Goal: Information Seeking & Learning: Find specific fact

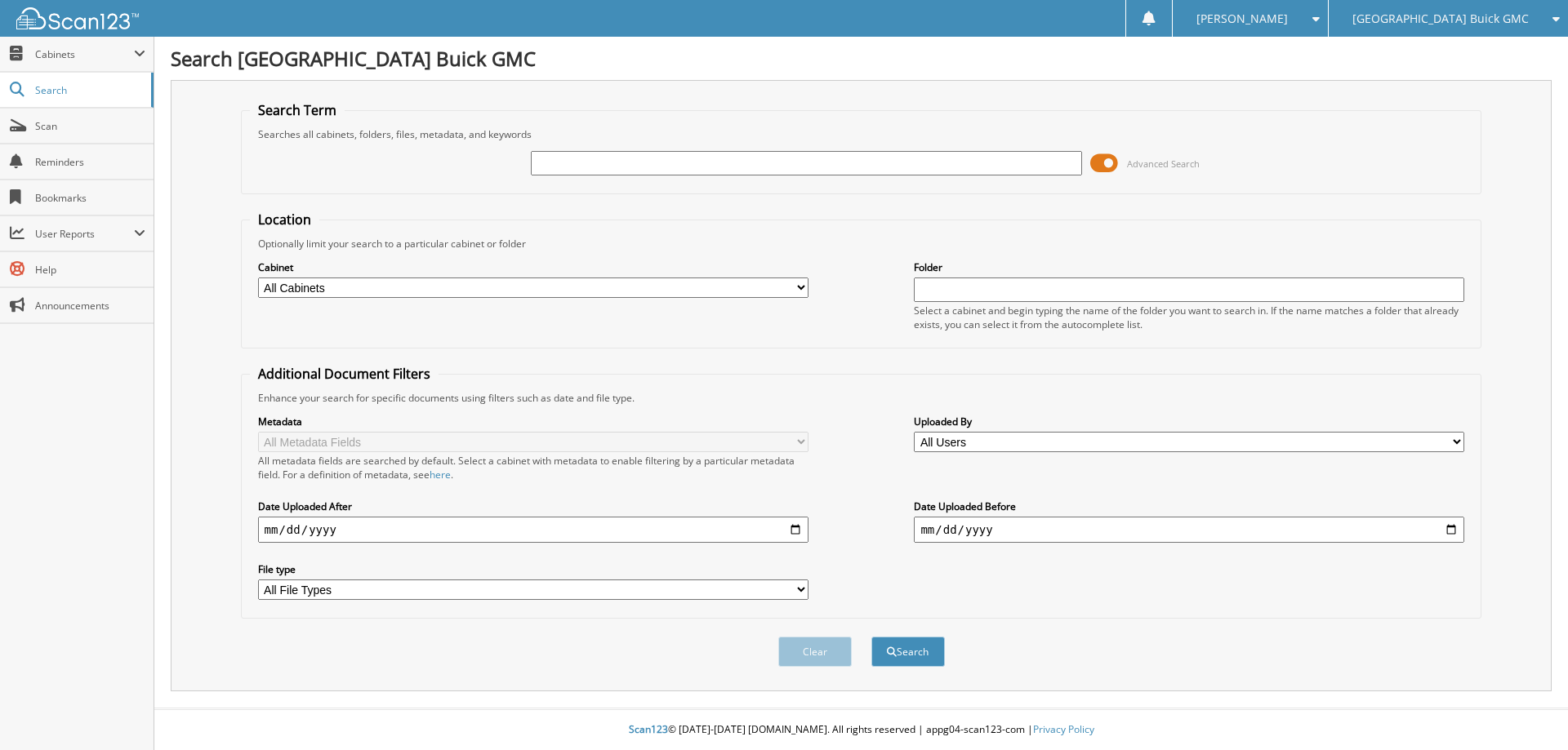
click at [1112, 166] on span at bounding box center [1104, 163] width 28 height 24
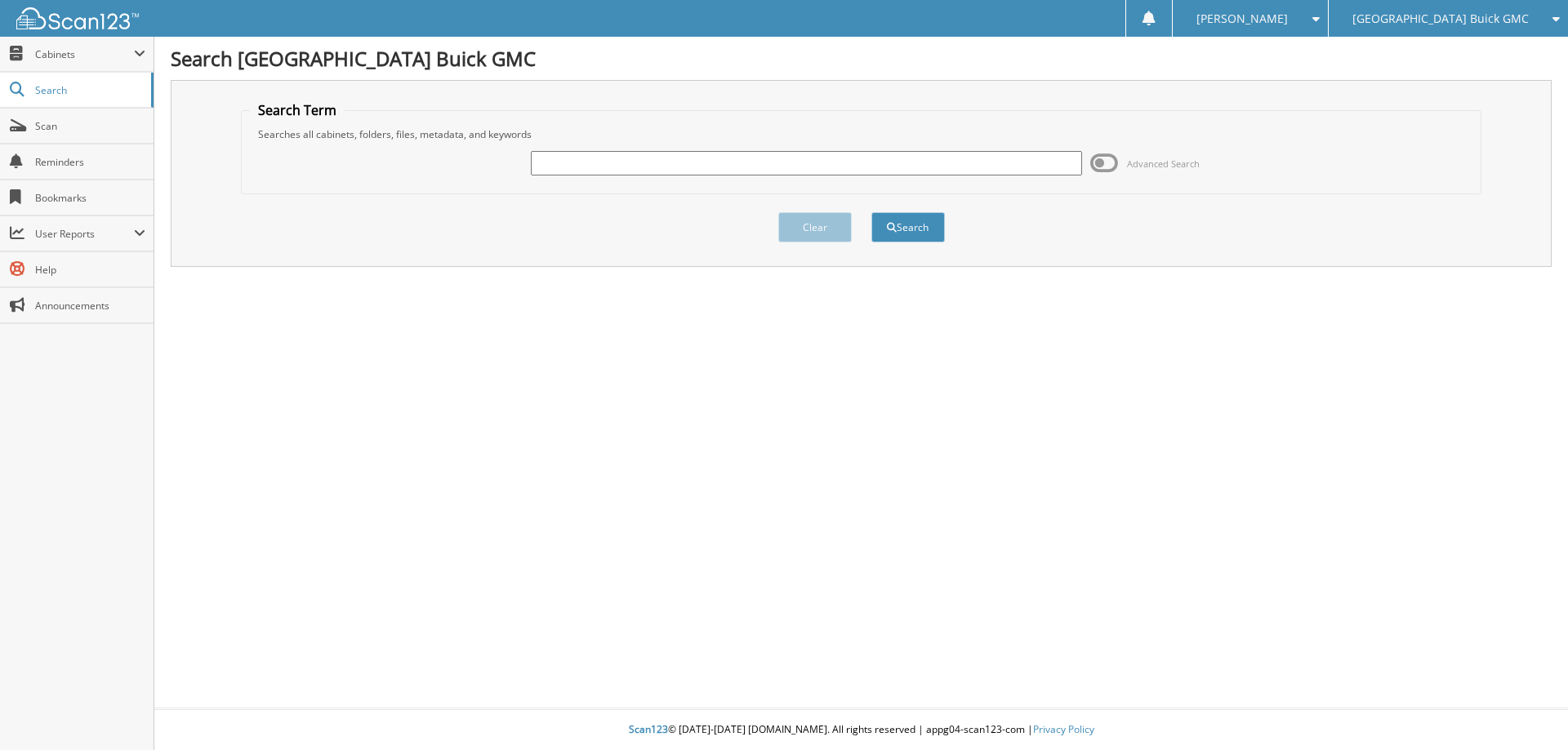
click at [655, 165] on input "text" at bounding box center [805, 163] width 550 height 24
type input "R"
click at [640, 166] on input "R" at bounding box center [805, 163] width 550 height 24
type input "R23773b"
click at [871, 213] on button "Search" at bounding box center [908, 227] width 73 height 30
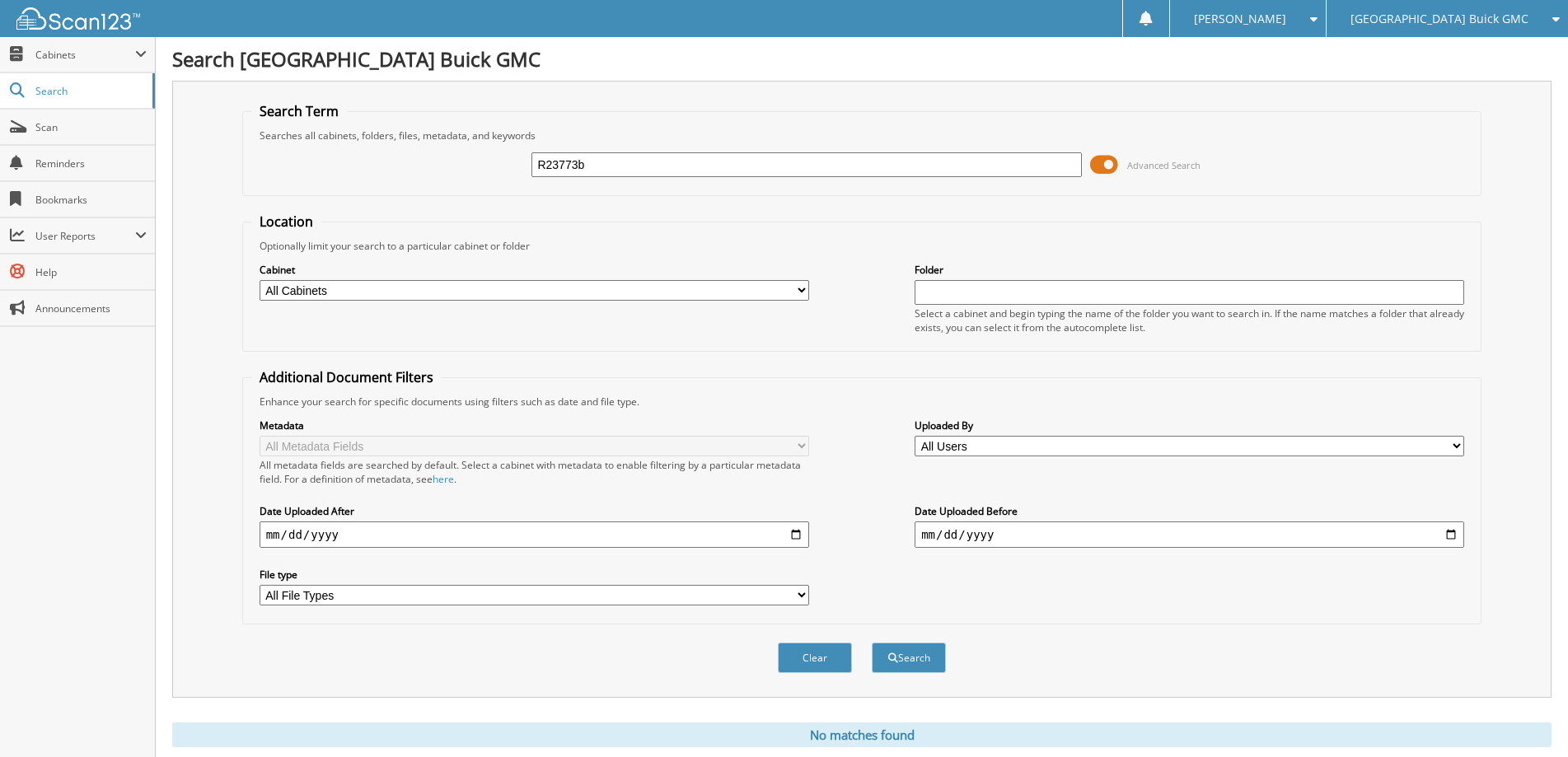
click at [1103, 161] on span at bounding box center [1104, 164] width 28 height 24
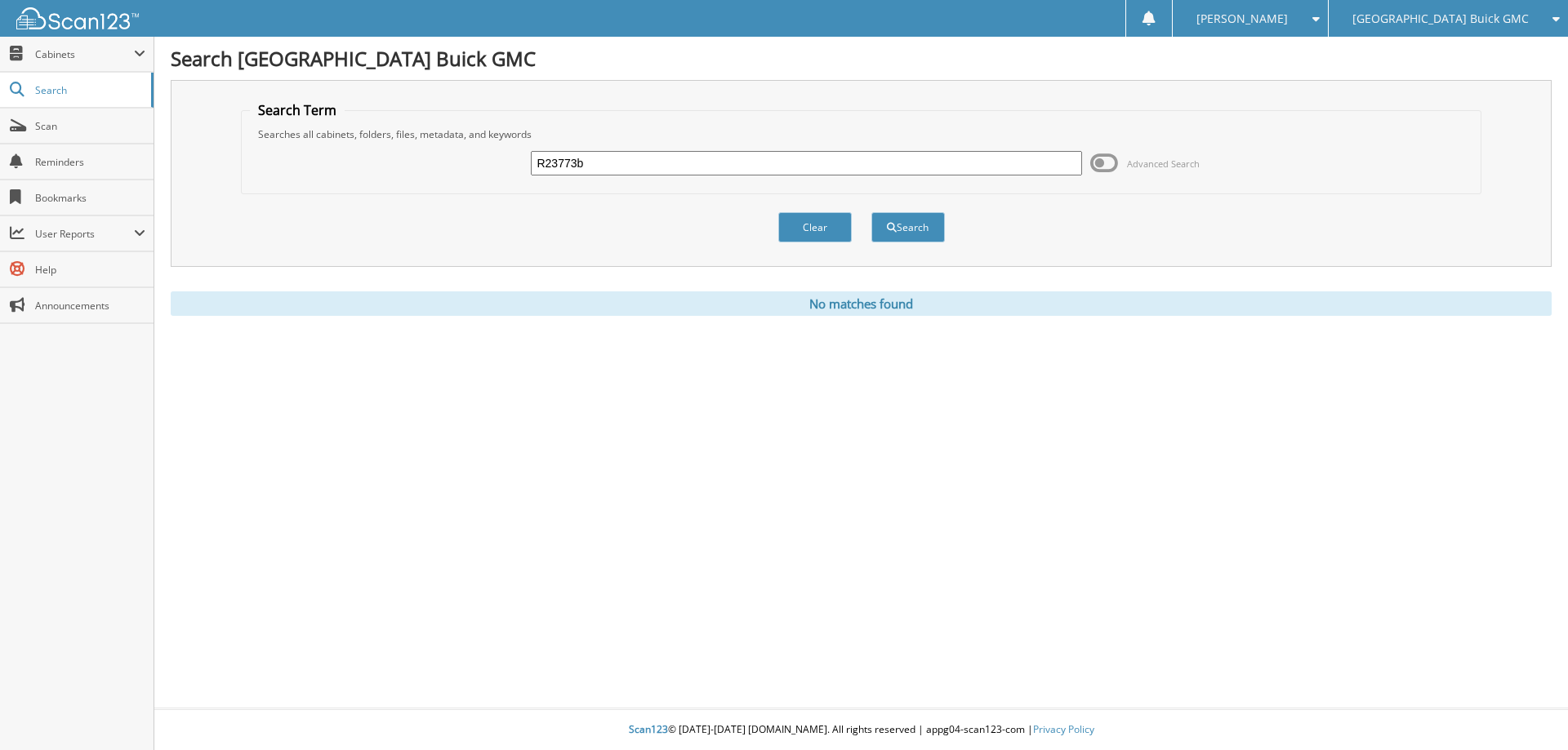
click at [1473, 23] on span "[GEOGRAPHIC_DATA] Buick GMC" at bounding box center [1440, 18] width 177 height 9
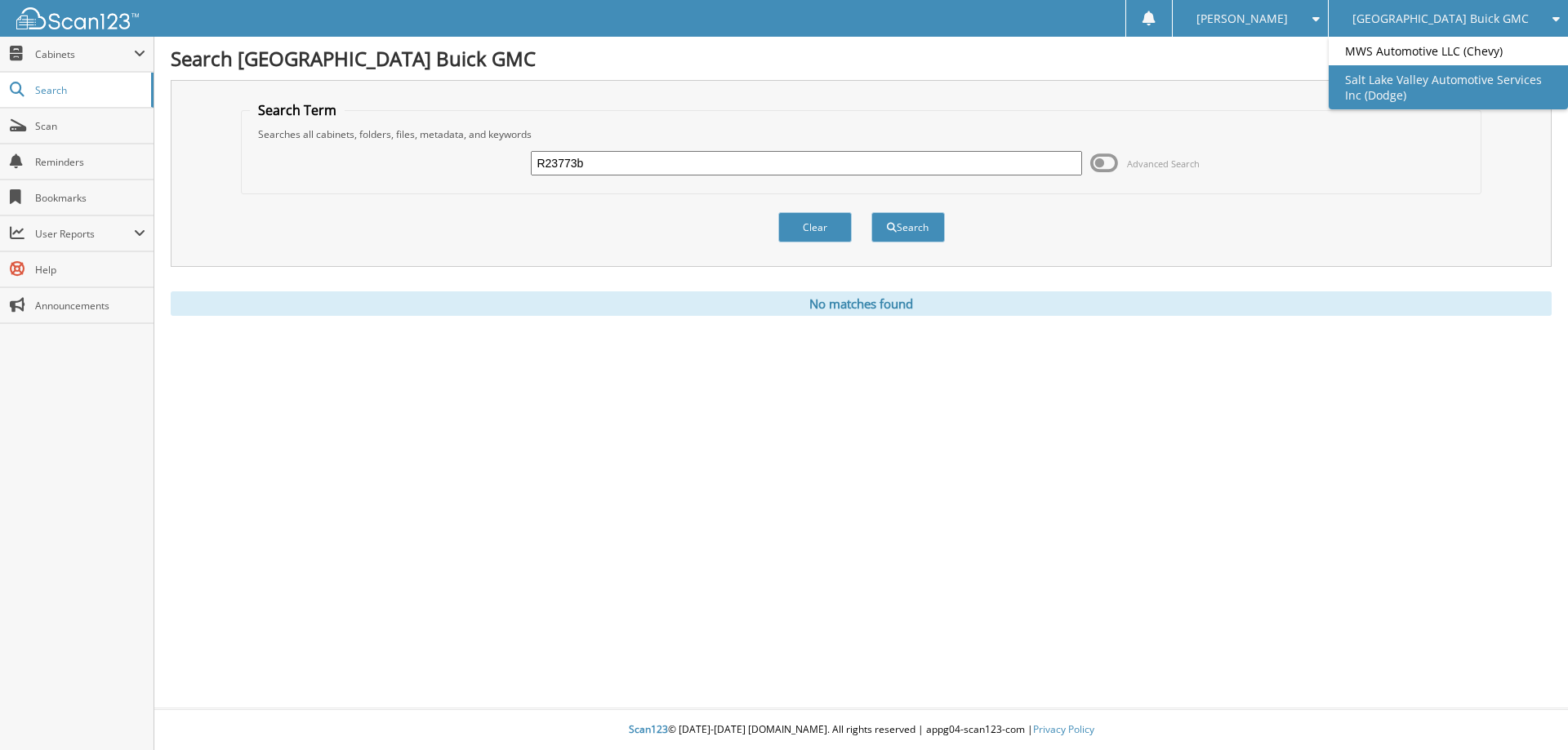
click at [1461, 87] on link "Salt Lake Valley Automotive Services Inc (Dodge)" at bounding box center [1448, 87] width 239 height 44
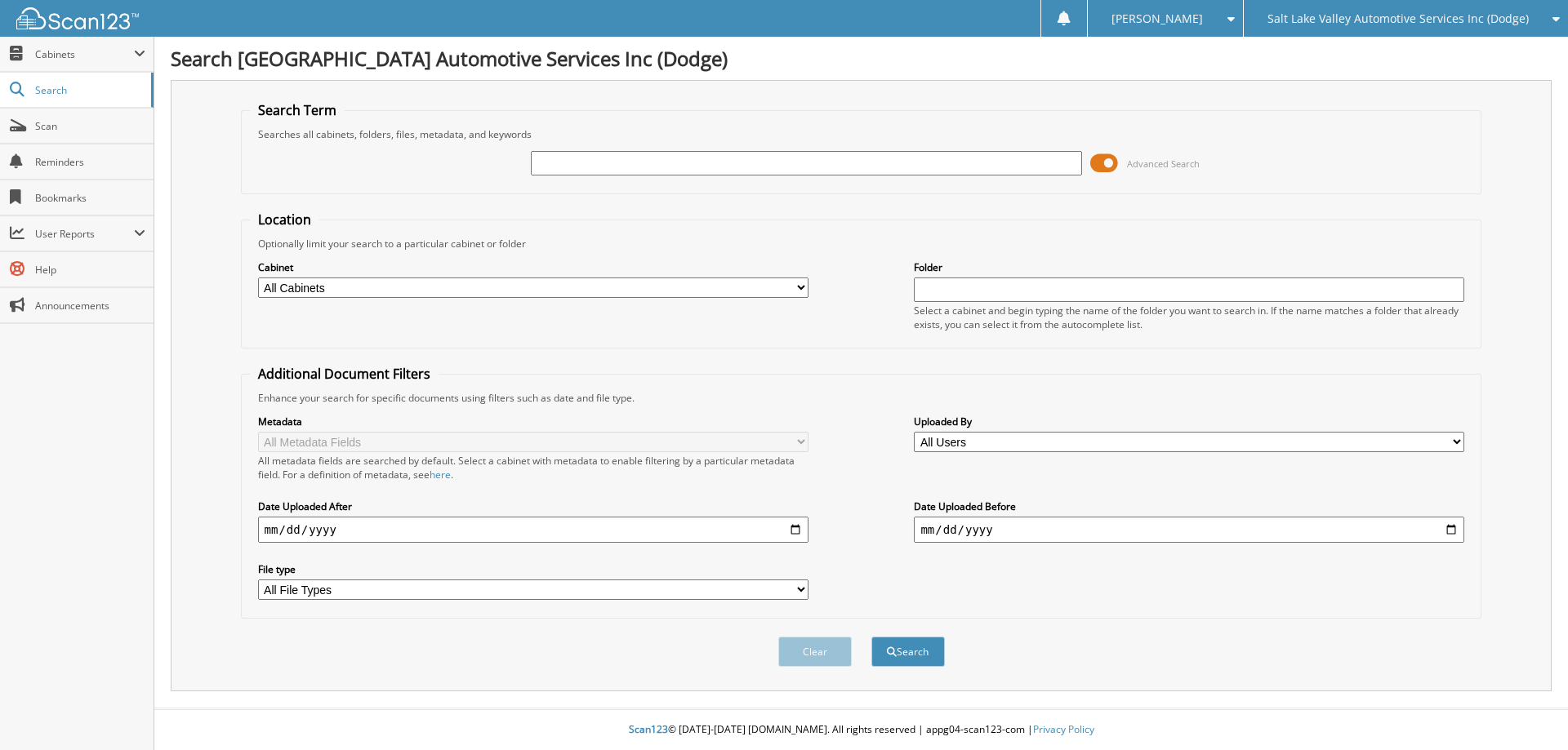
click at [765, 166] on input "text" at bounding box center [805, 163] width 550 height 24
type input "r23773b"
click at [871, 637] on button "Search" at bounding box center [908, 652] width 73 height 30
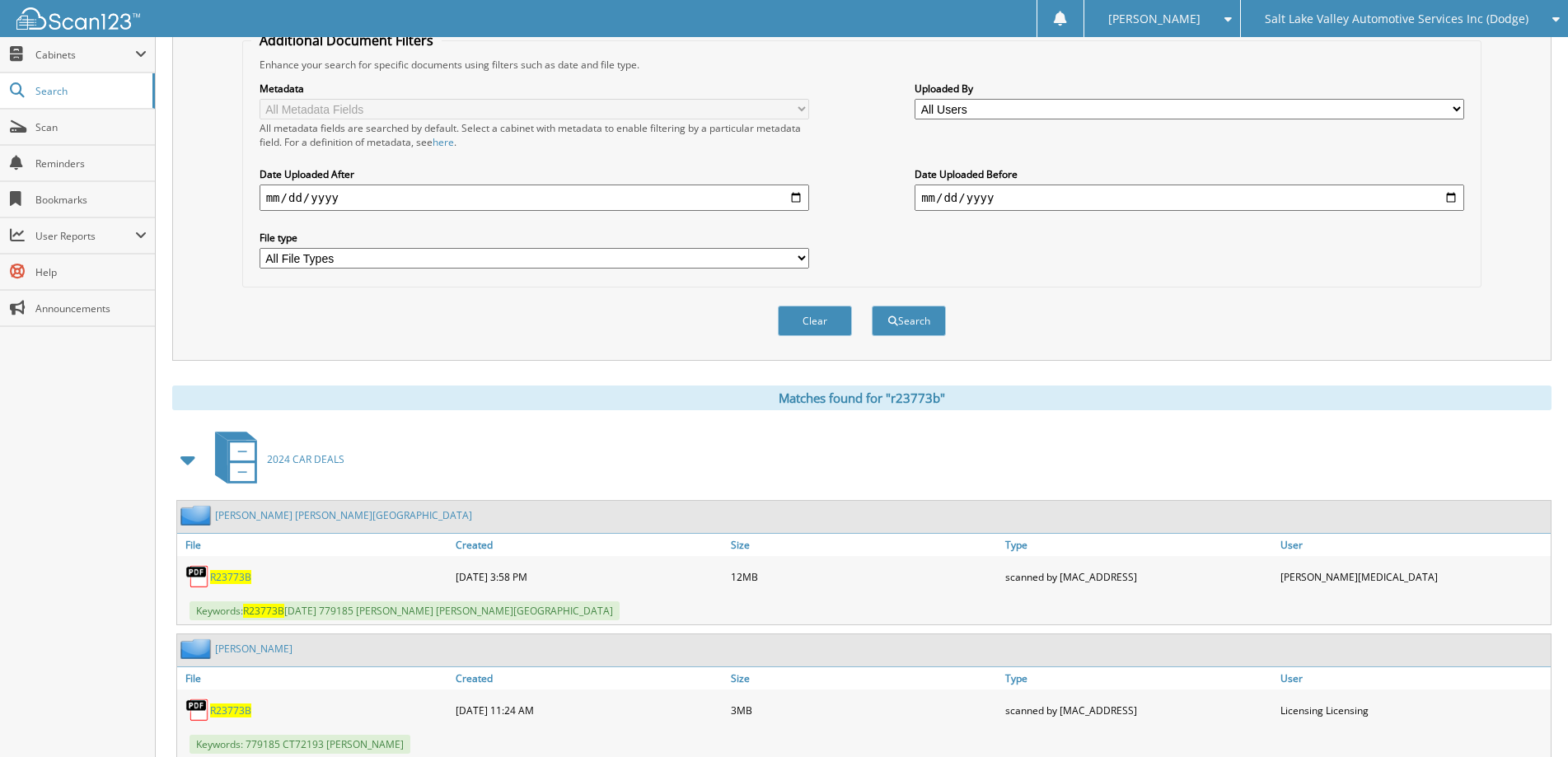
scroll to position [389, 0]
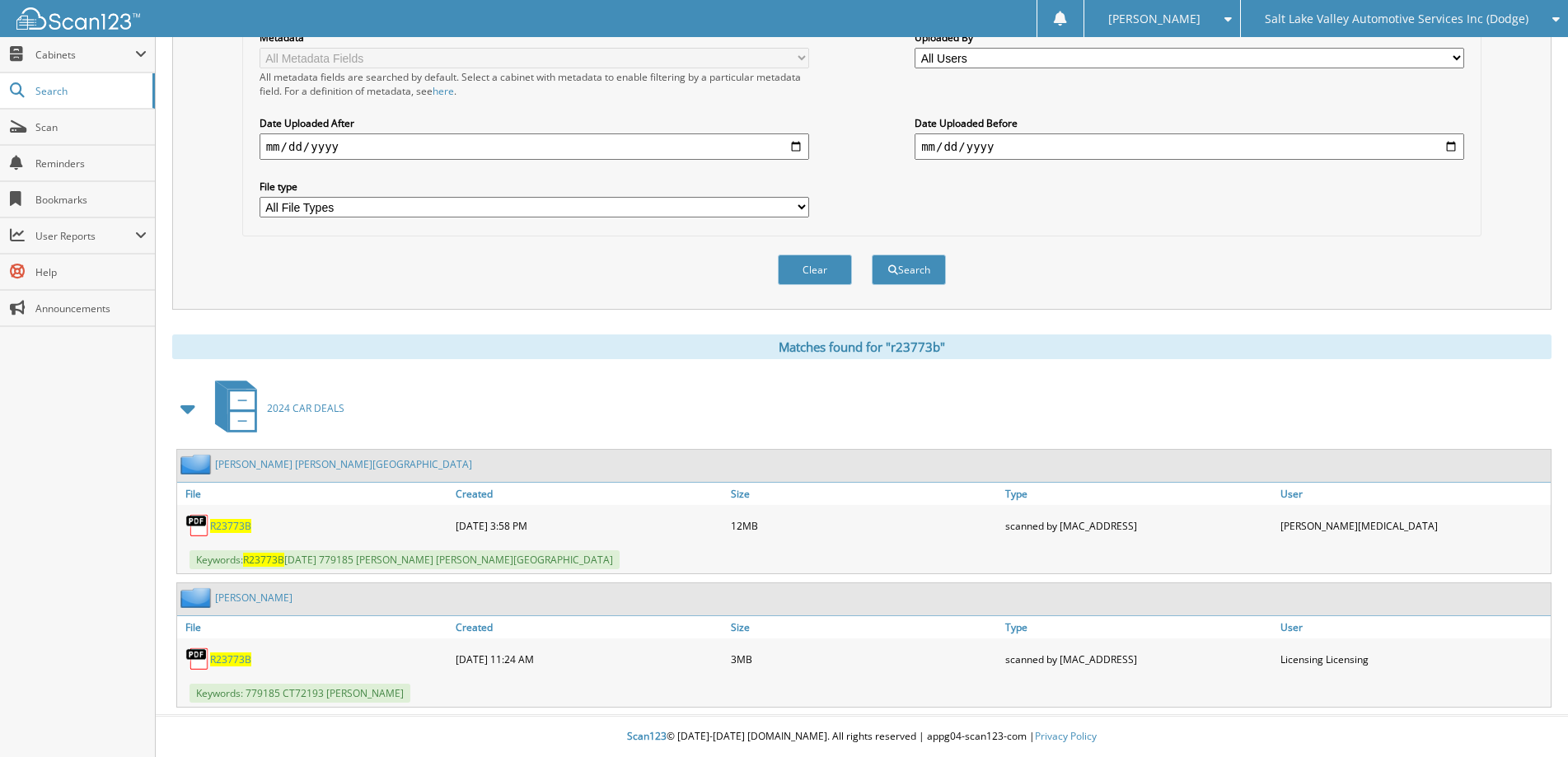
click at [217, 528] on span "R23773B" at bounding box center [230, 526] width 41 height 14
